Goal: Information Seeking & Learning: Check status

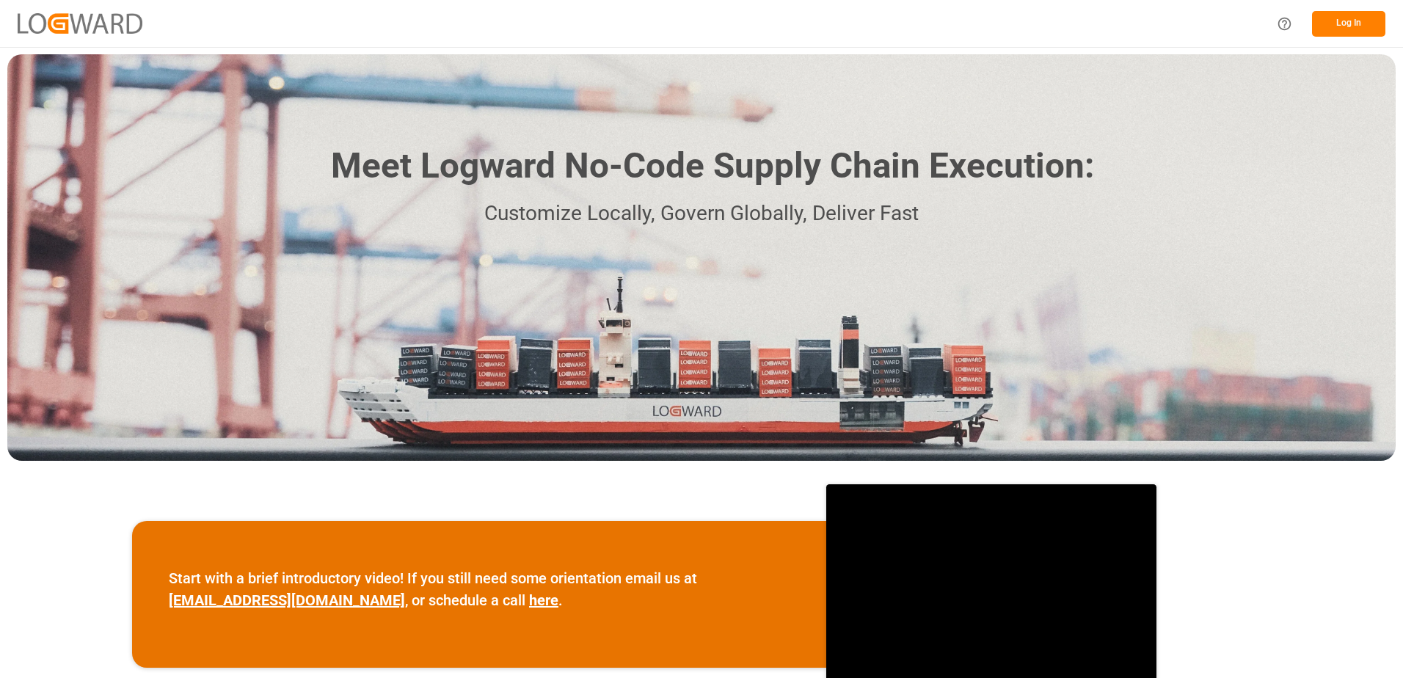
click at [1333, 19] on button "Log In" at bounding box center [1348, 24] width 73 height 26
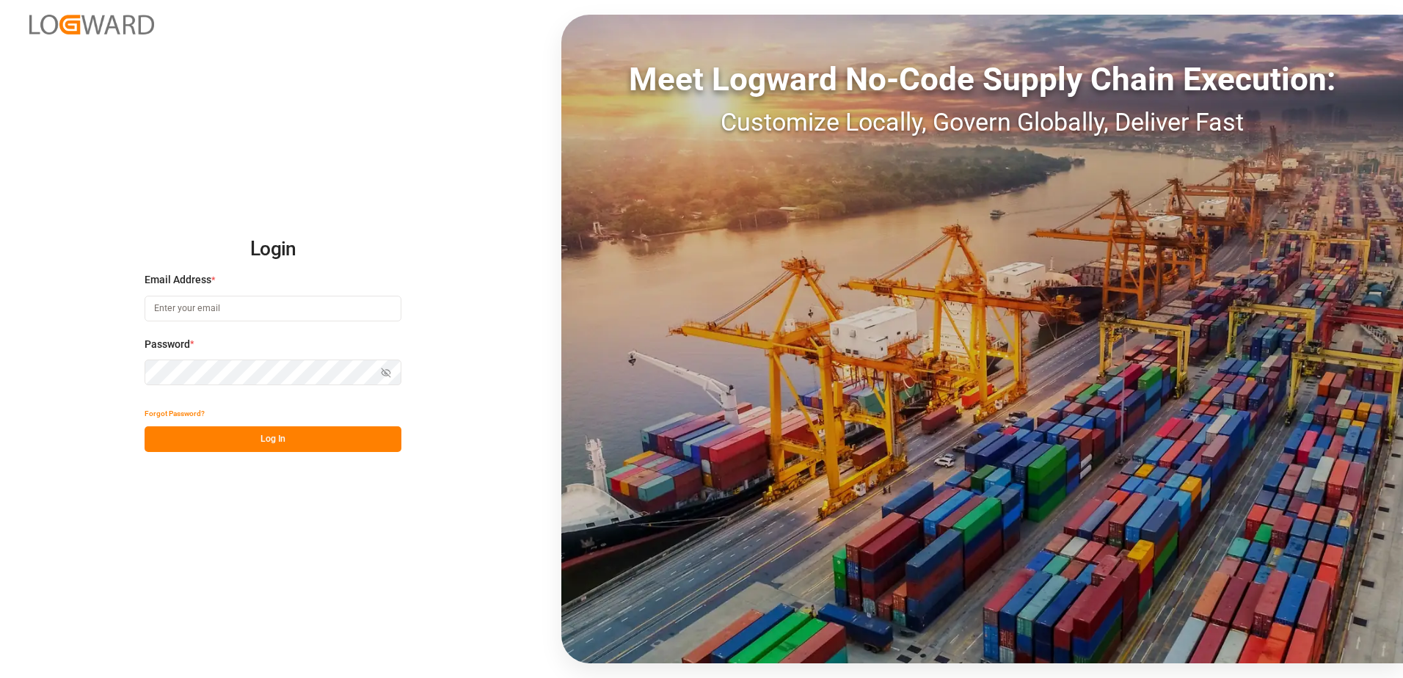
type input "[EMAIL_ADDRESS][DOMAIN_NAME]"
click at [231, 443] on button "Log In" at bounding box center [273, 439] width 257 height 26
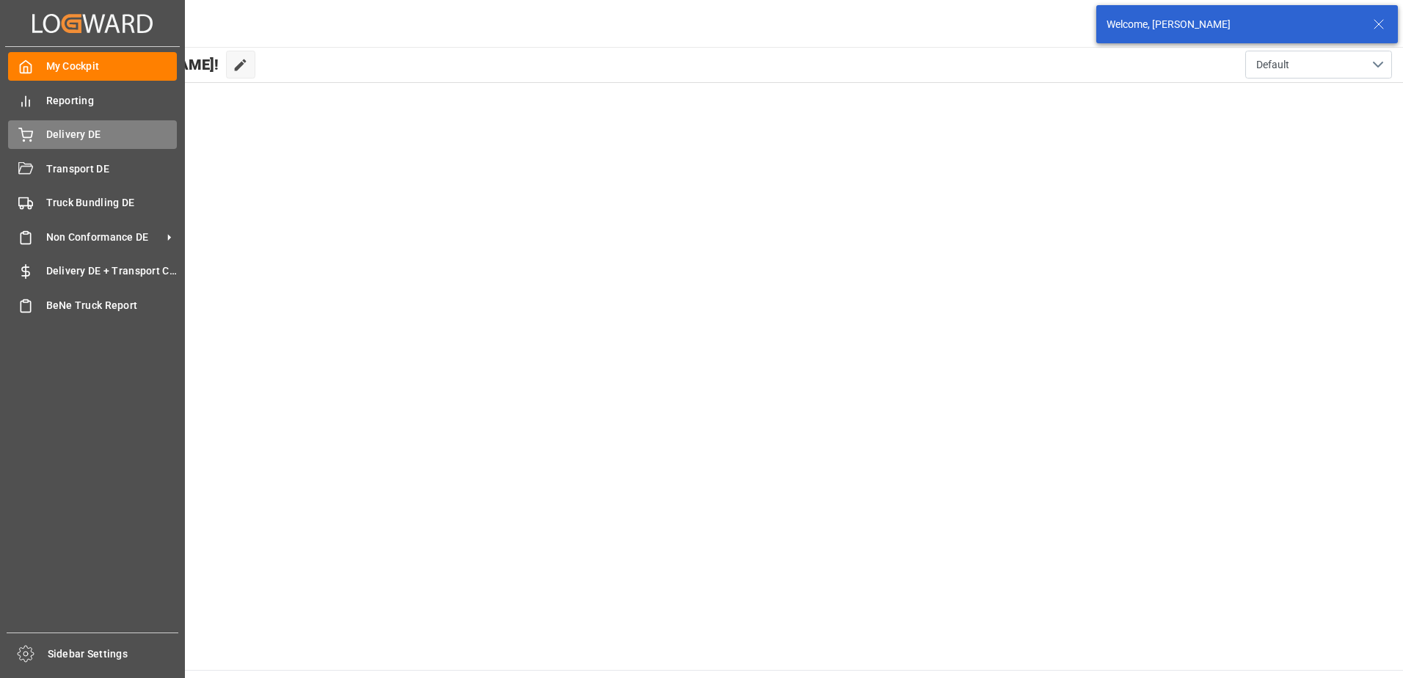
click at [38, 130] on div "Delivery DE Delivery DE" at bounding box center [92, 134] width 169 height 29
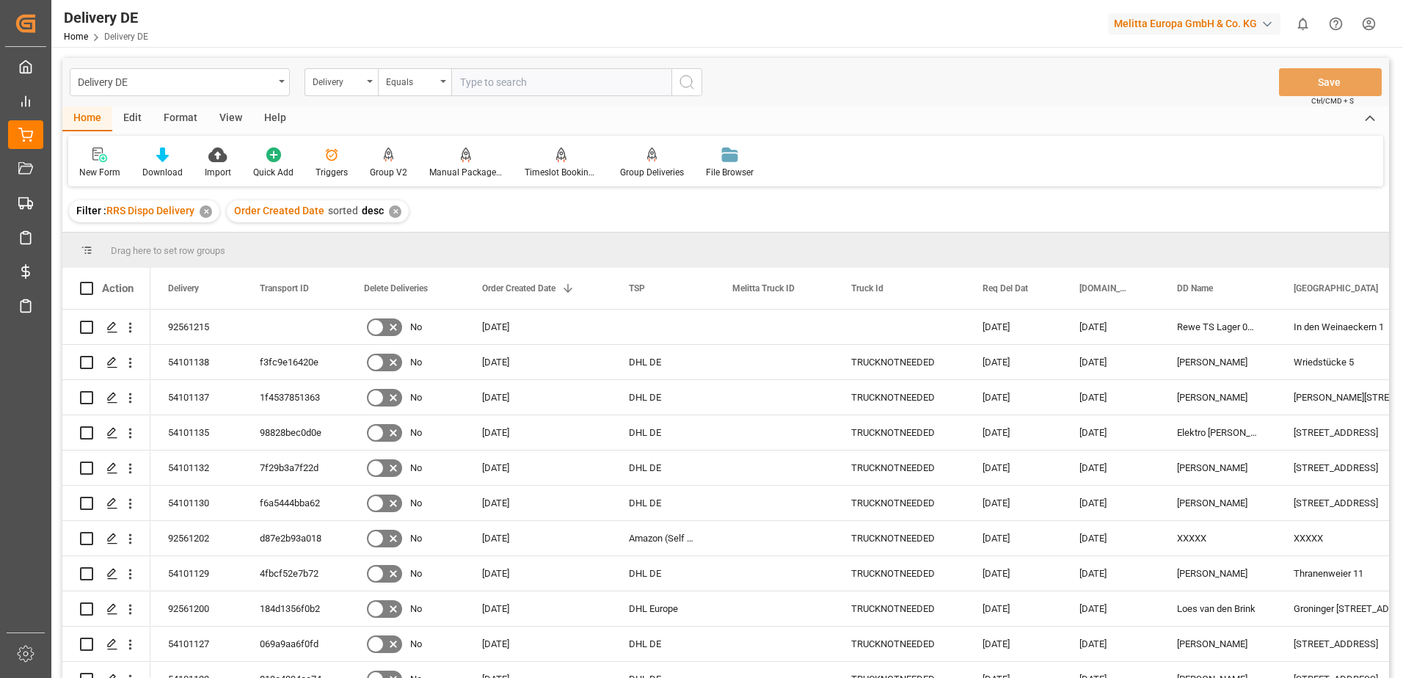
click at [501, 84] on input "text" at bounding box center [561, 82] width 220 height 28
paste input "c72abf0ffe4a"
type input "c72abf0ffe4a"
click at [368, 83] on div "Delivery" at bounding box center [341, 82] width 73 height 28
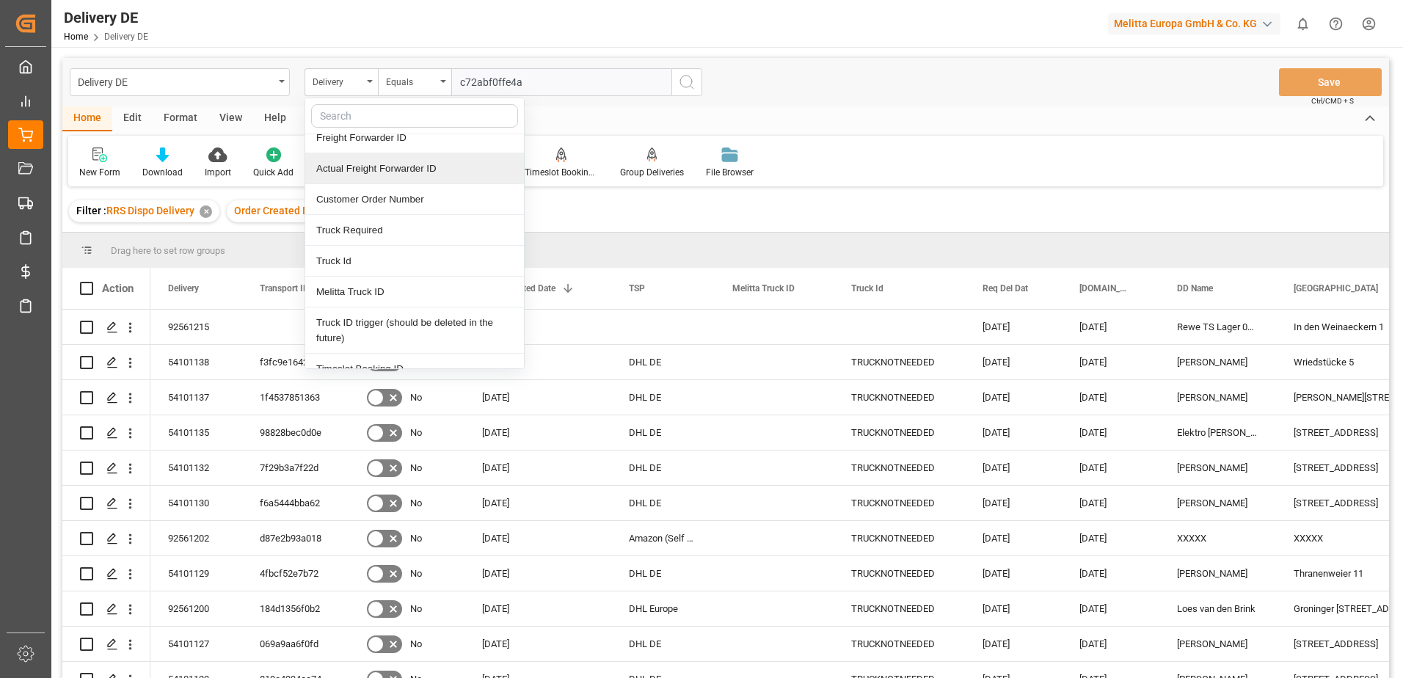
scroll to position [147, 0]
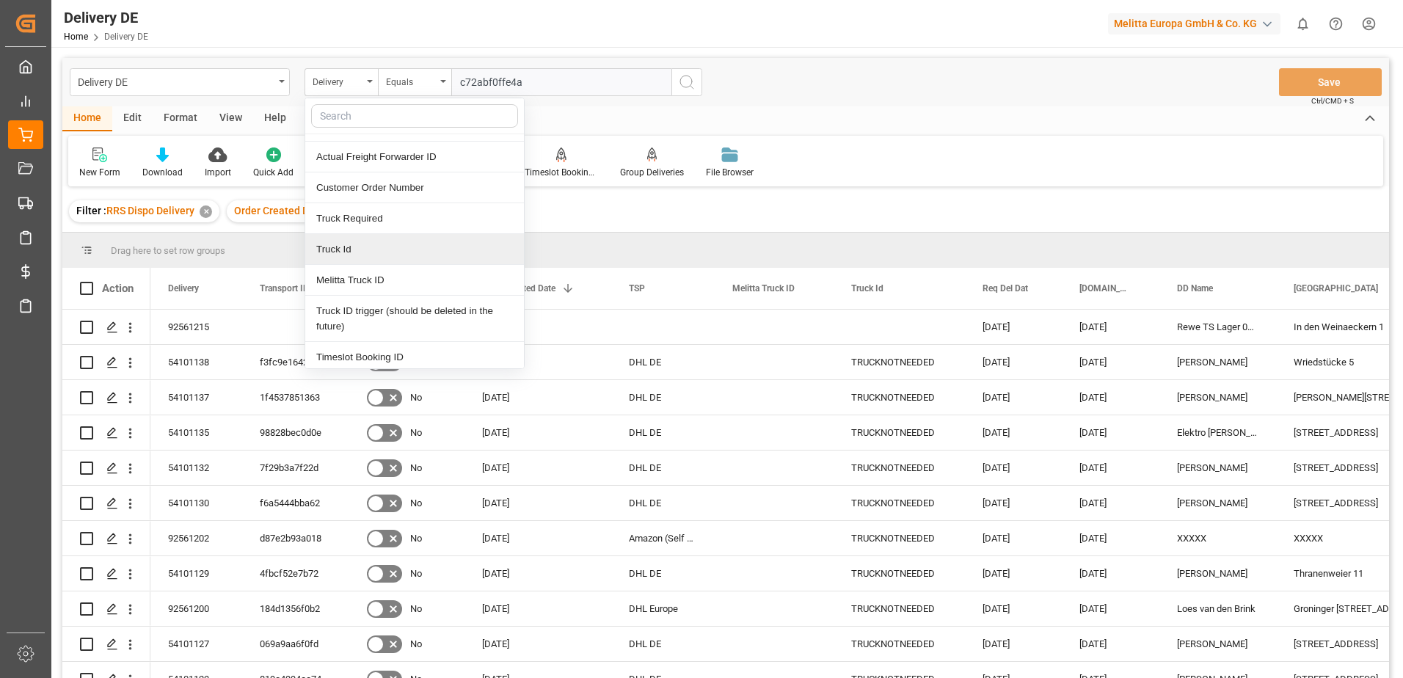
click at [362, 254] on div "Truck Id" at bounding box center [414, 249] width 219 height 31
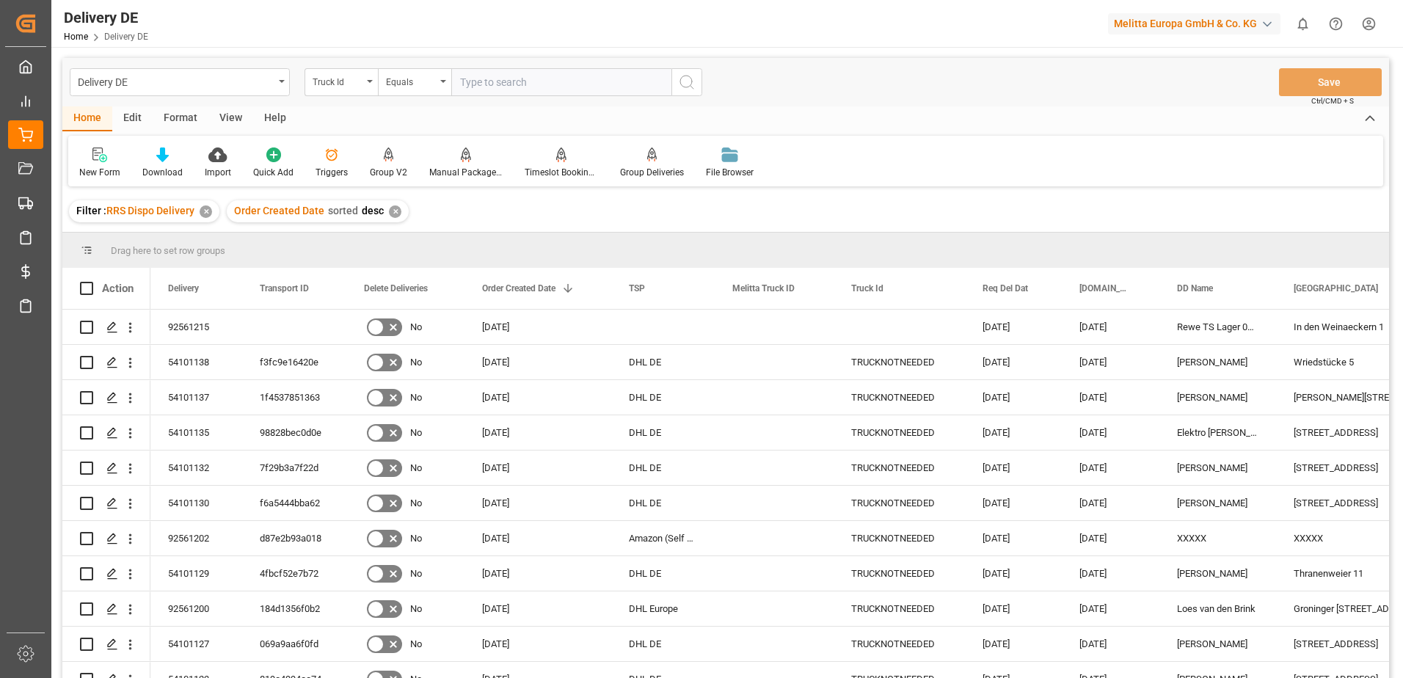
click at [690, 81] on icon "search button" at bounding box center [687, 82] width 18 height 18
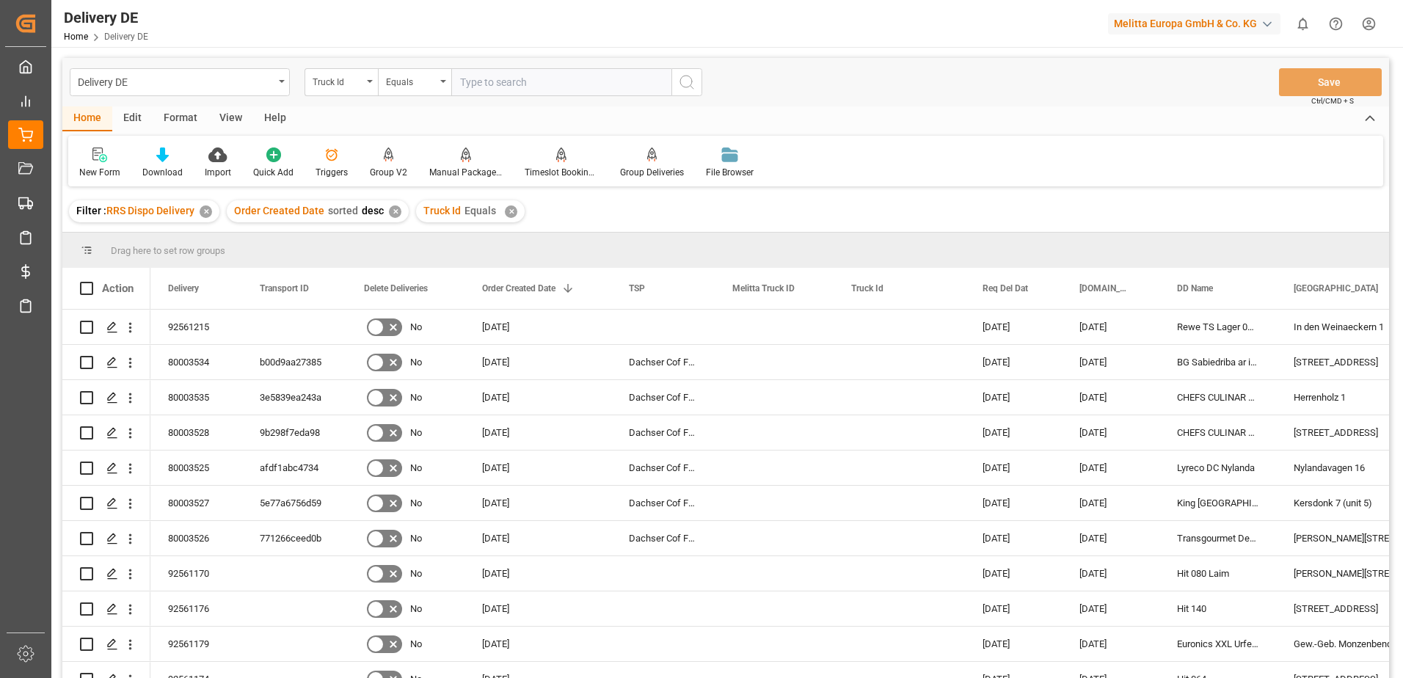
click at [470, 84] on input "text" at bounding box center [561, 82] width 220 height 28
paste input "c72abf0ffe4a"
type input "c72abf0ffe4a"
click at [682, 82] on icon "search button" at bounding box center [687, 82] width 18 height 18
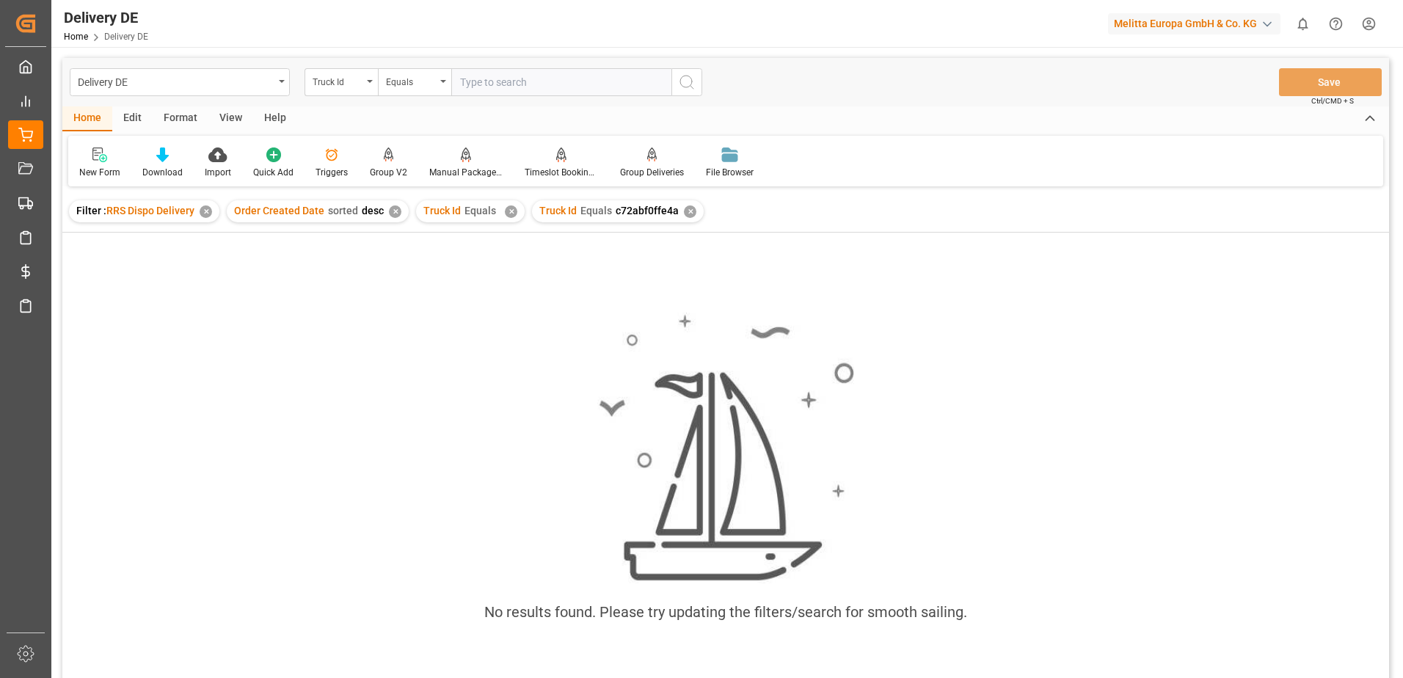
click at [684, 211] on div "✕" at bounding box center [690, 211] width 12 height 12
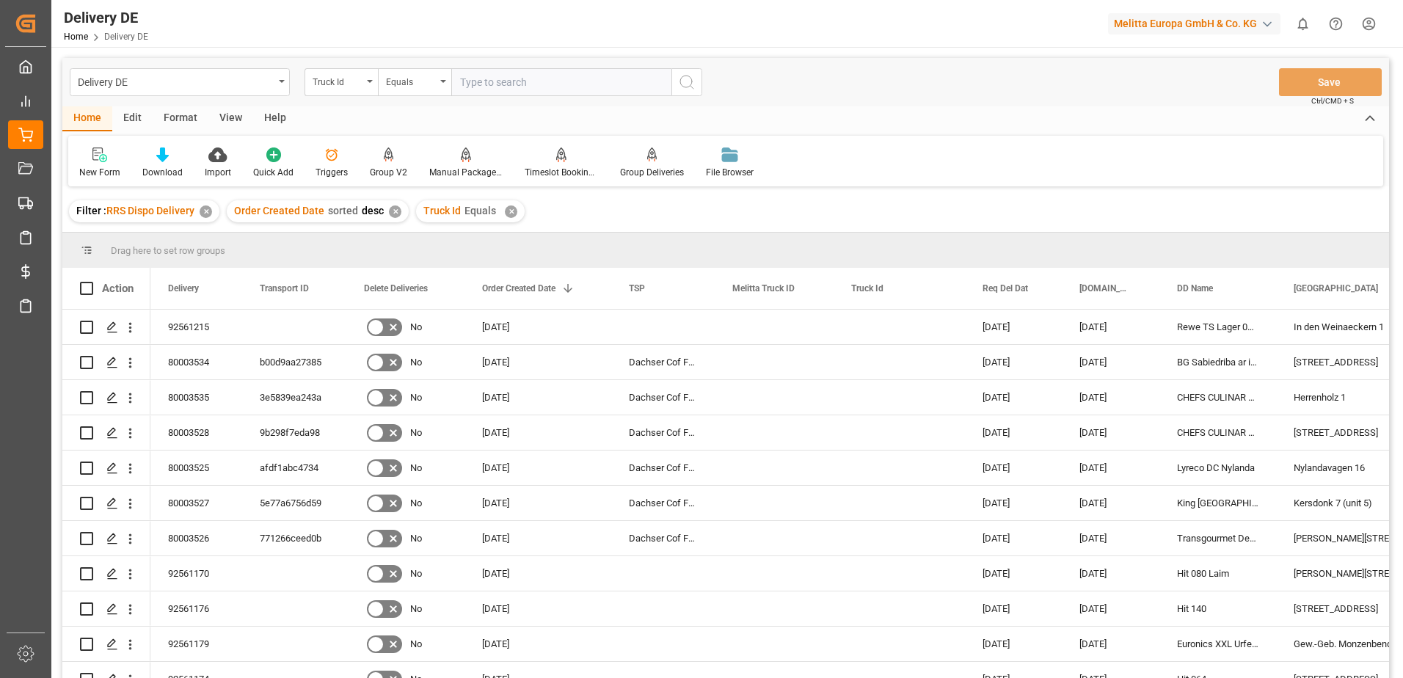
click at [507, 214] on div "✕" at bounding box center [511, 211] width 12 height 12
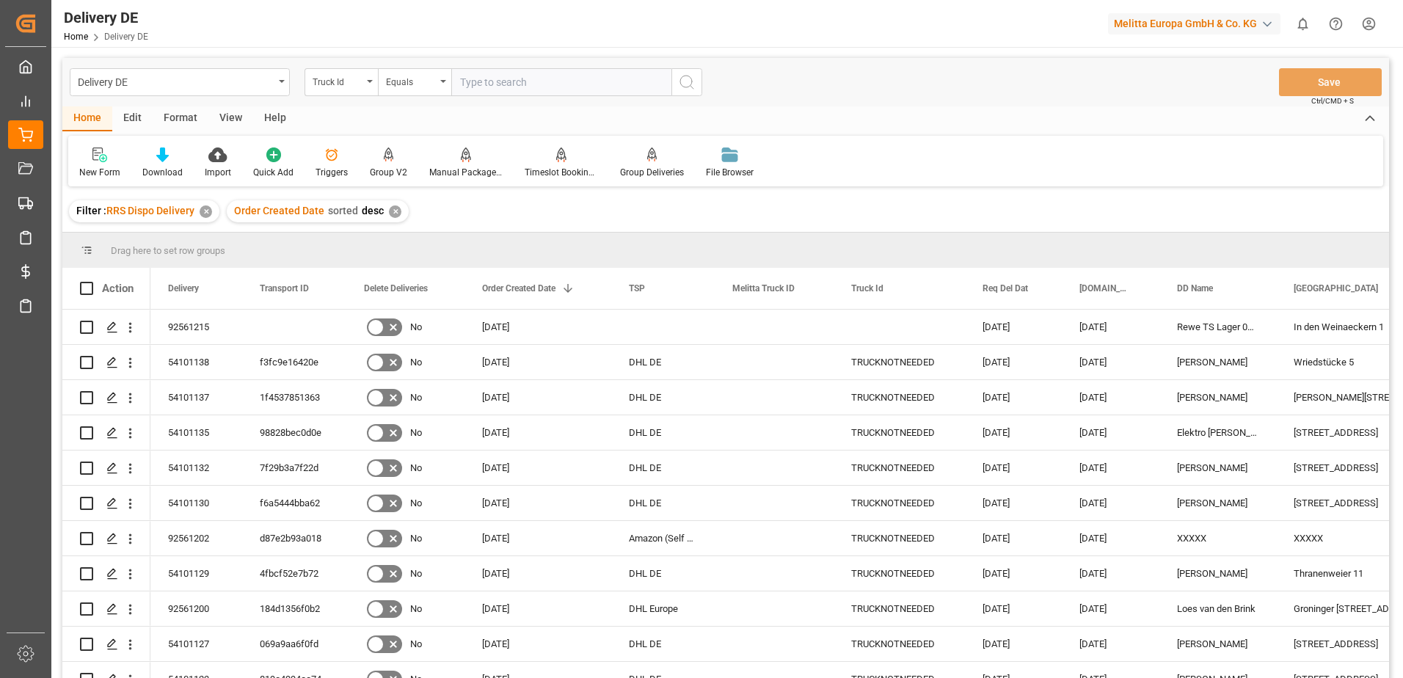
click at [389, 214] on div "✕" at bounding box center [395, 211] width 12 height 12
click at [479, 86] on input "text" at bounding box center [561, 82] width 220 height 28
paste input "c72abf0ffe4a"
type input "c72abf0ffe4a"
click at [683, 73] on icon "search button" at bounding box center [687, 82] width 18 height 18
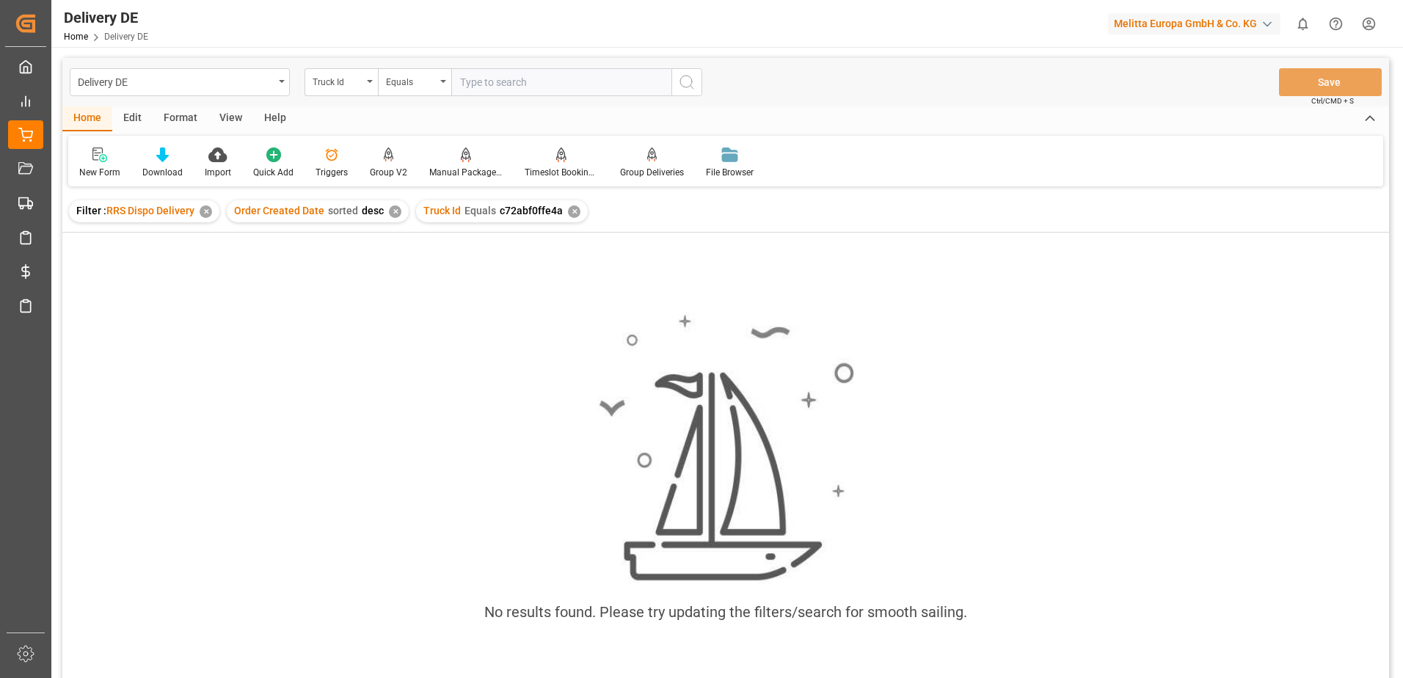
click at [568, 211] on div "✕" at bounding box center [574, 211] width 12 height 12
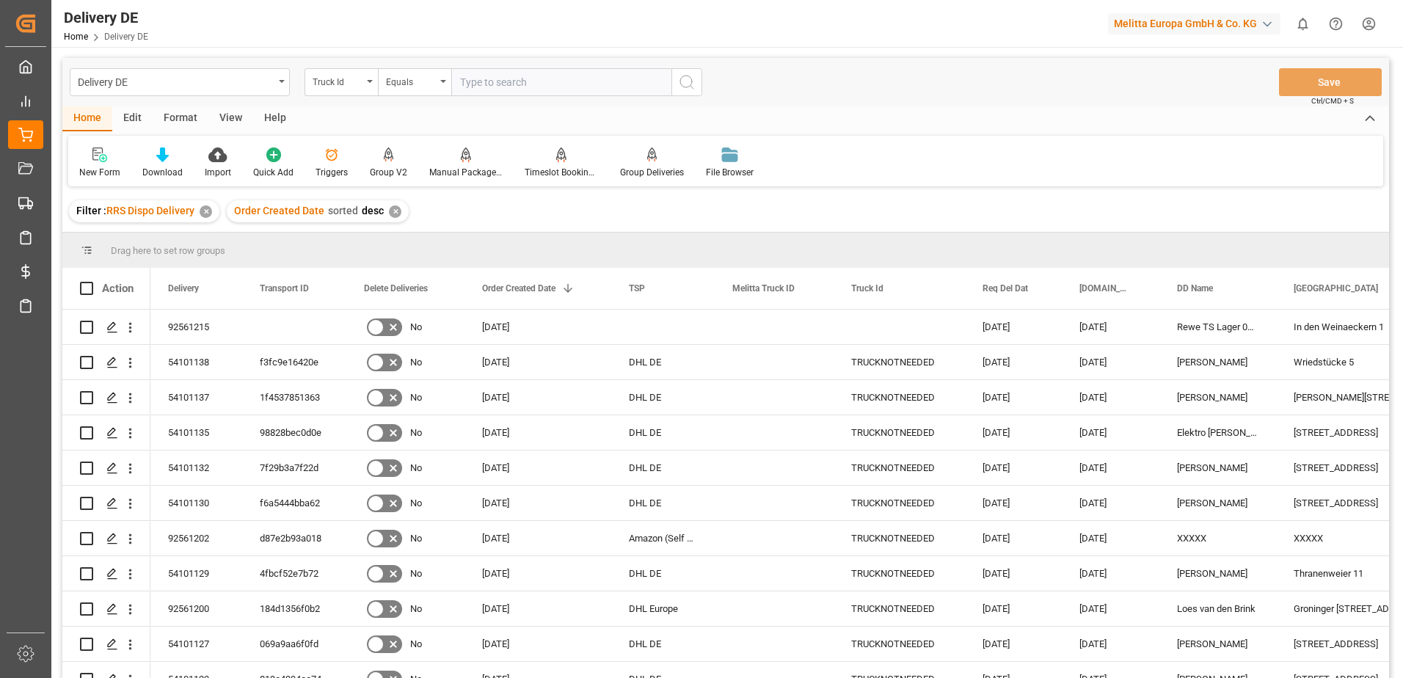
click at [371, 81] on icon "open menu" at bounding box center [370, 81] width 6 height 3
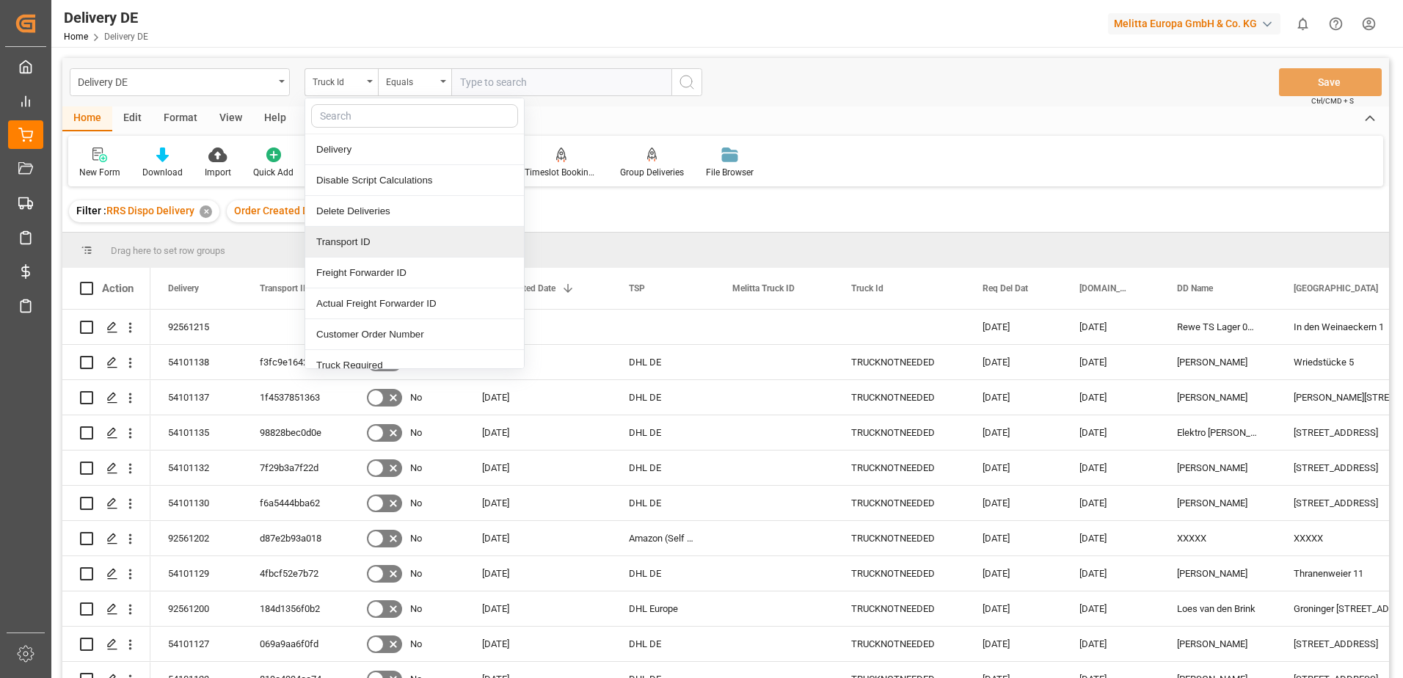
click at [343, 243] on div "Transport ID" at bounding box center [414, 242] width 219 height 31
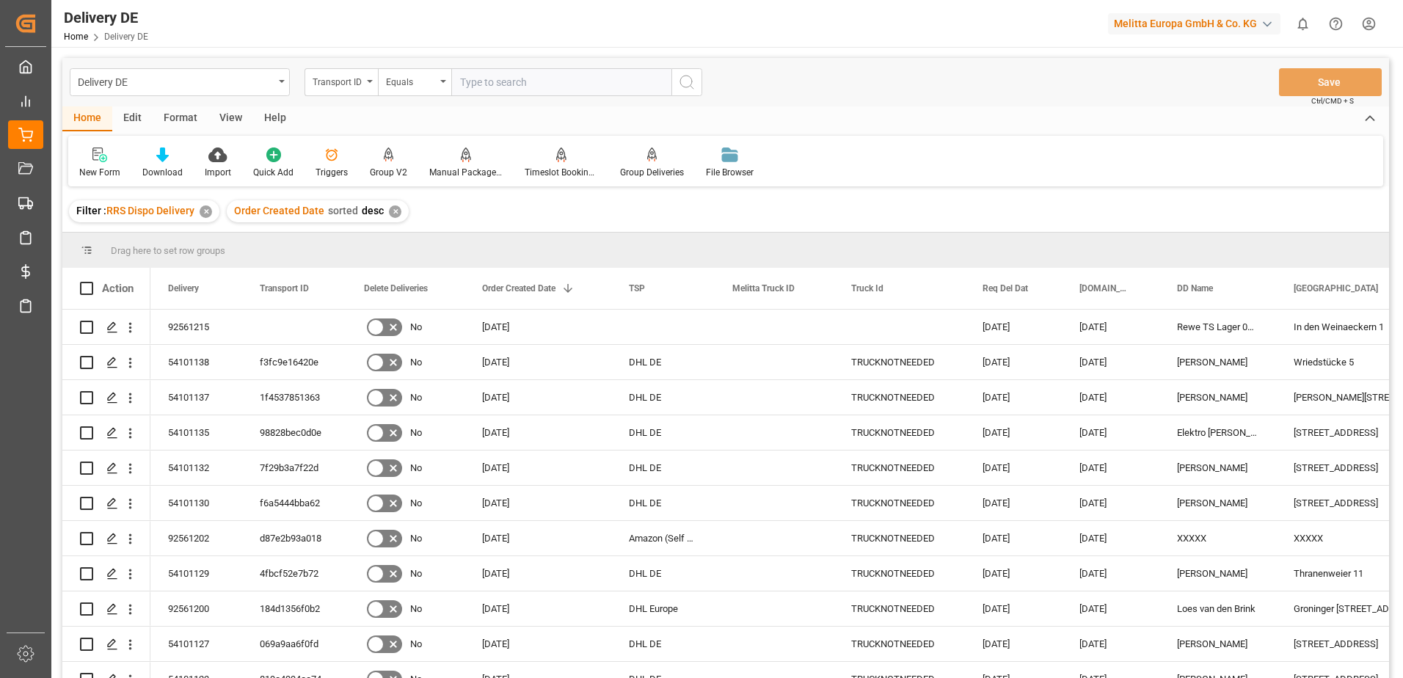
click at [479, 79] on input "text" at bounding box center [561, 82] width 220 height 28
paste input "c72abf0ffe4a"
type input "c72abf0ffe4a"
click at [683, 79] on icon "search button" at bounding box center [687, 82] width 18 height 18
